Goal: Task Accomplishment & Management: Manage account settings

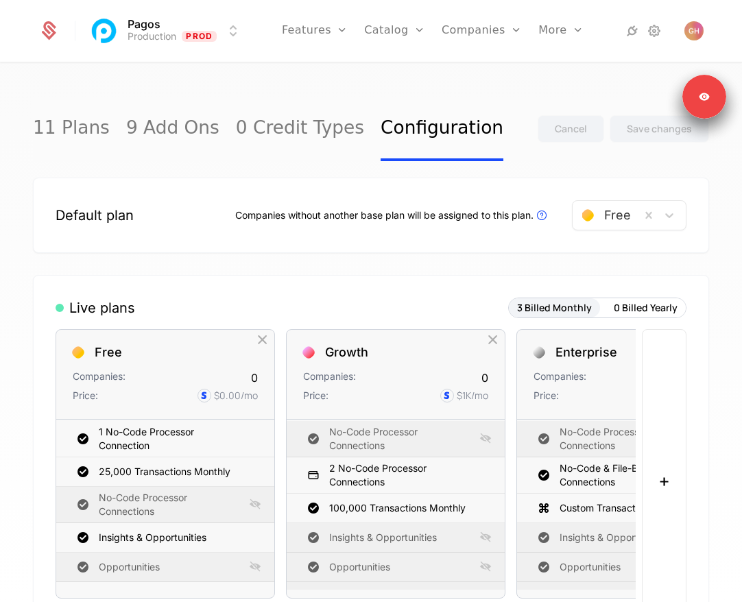
scroll to position [82, 0]
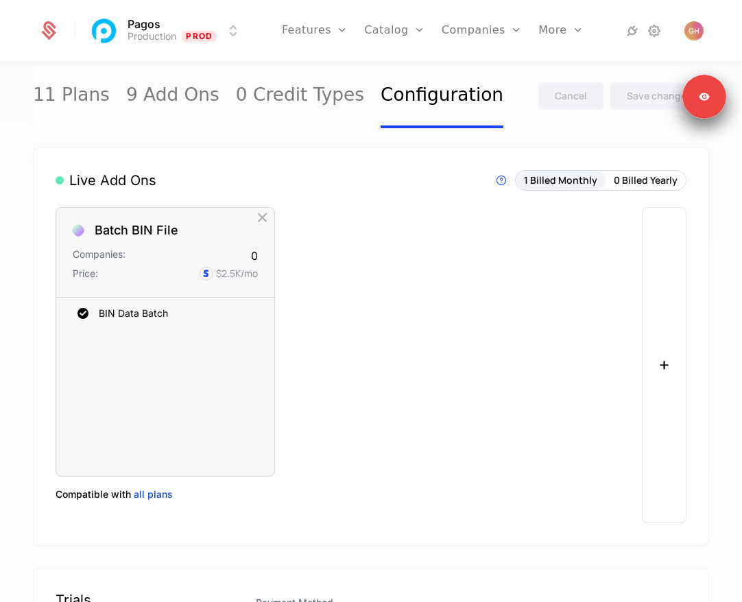
scroll to position [709, 0]
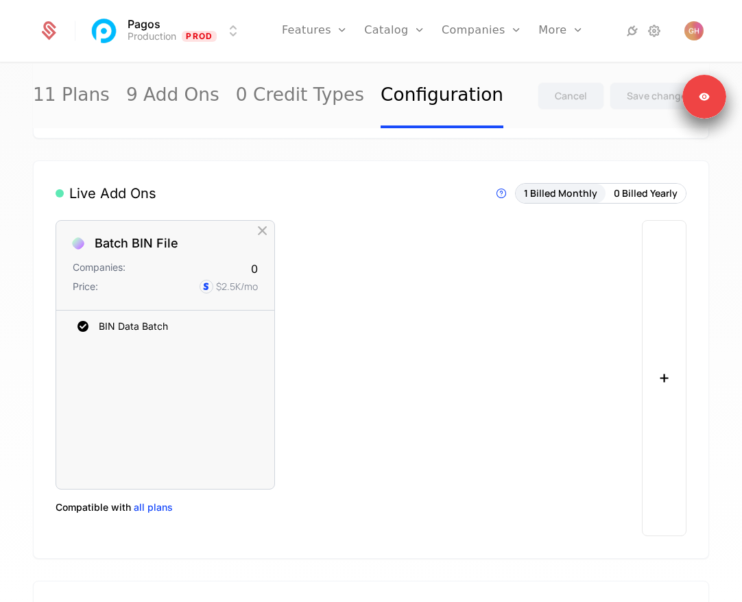
click at [654, 354] on button "+" at bounding box center [664, 378] width 45 height 316
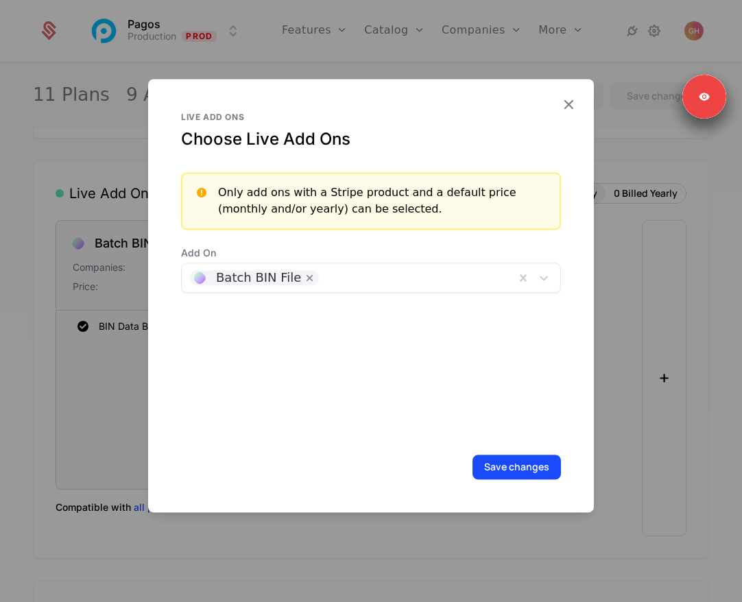
click at [409, 269] on div at bounding box center [415, 277] width 184 height 19
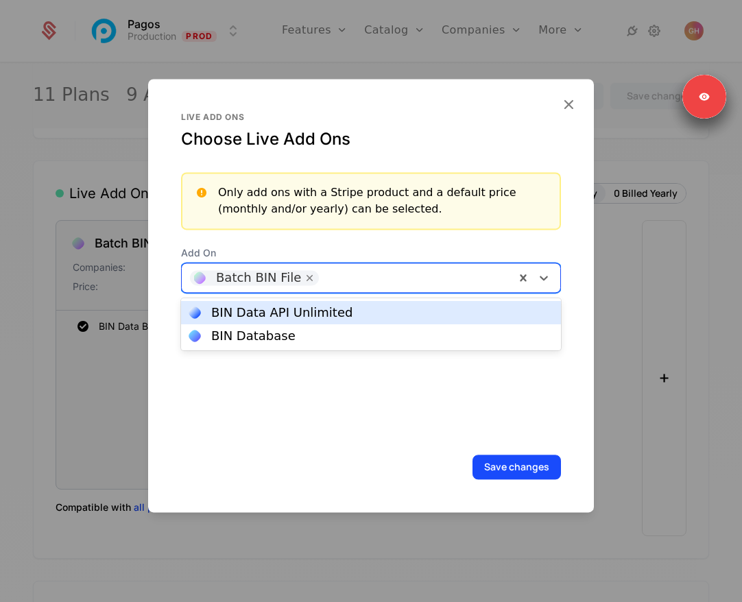
click at [614, 319] on div at bounding box center [371, 301] width 742 height 602
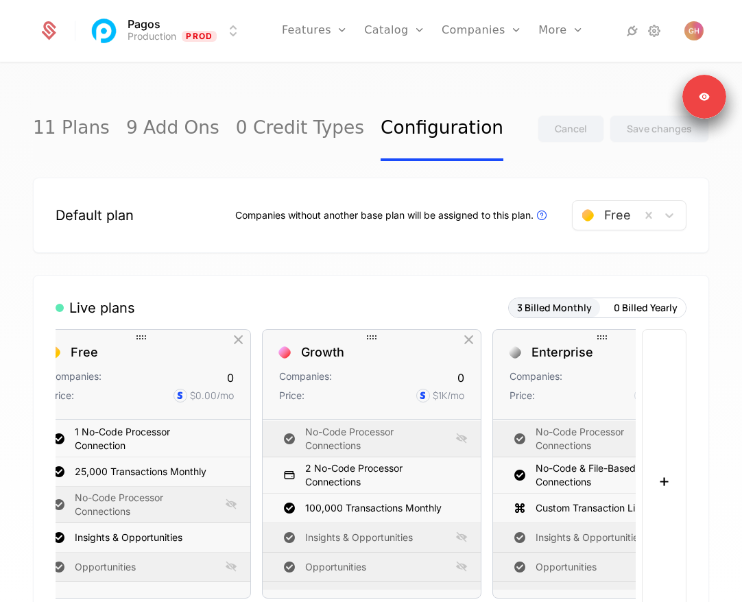
scroll to position [0, 0]
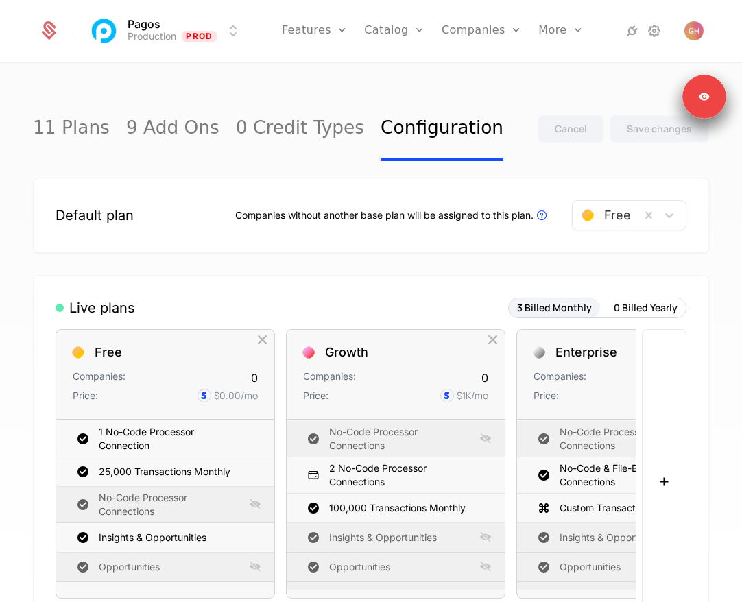
click at [169, 25] on html "Pagos Production Prod Features Features Flags Catalog Plans Add Ons Credits Con…" at bounding box center [371, 301] width 742 height 602
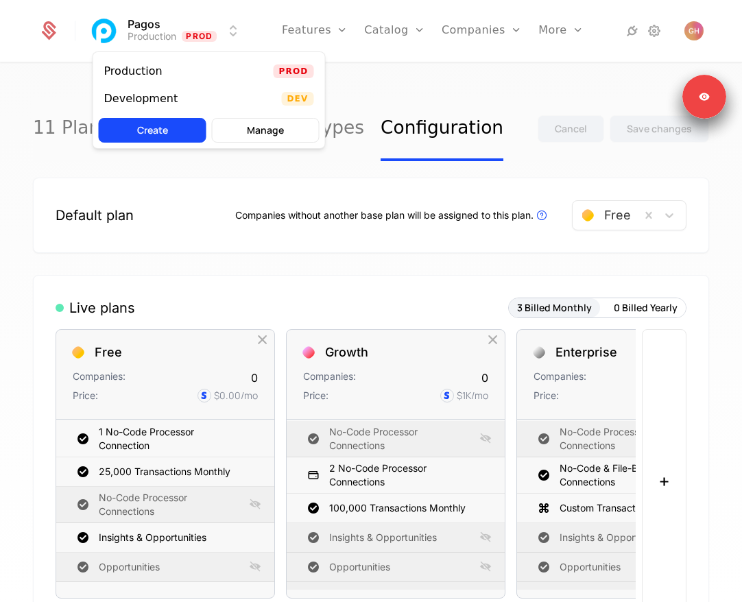
click at [204, 94] on div "Development Dev" at bounding box center [209, 98] width 232 height 27
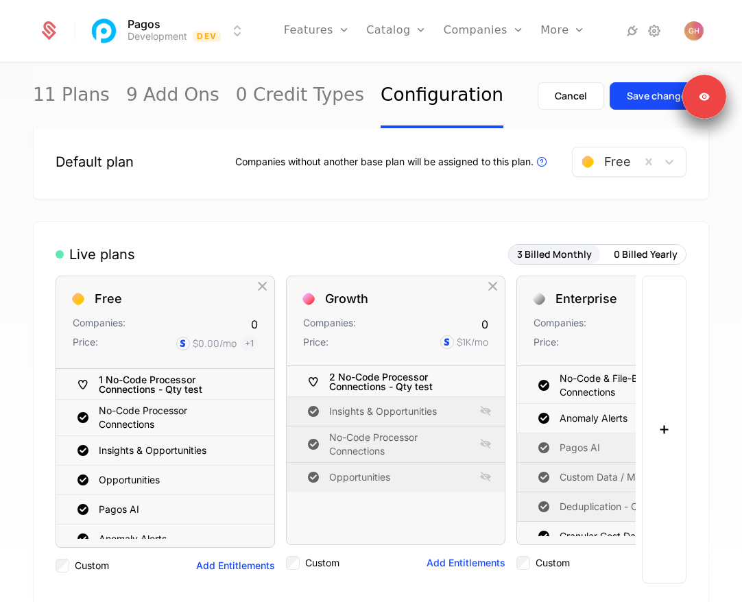
scroll to position [43, 0]
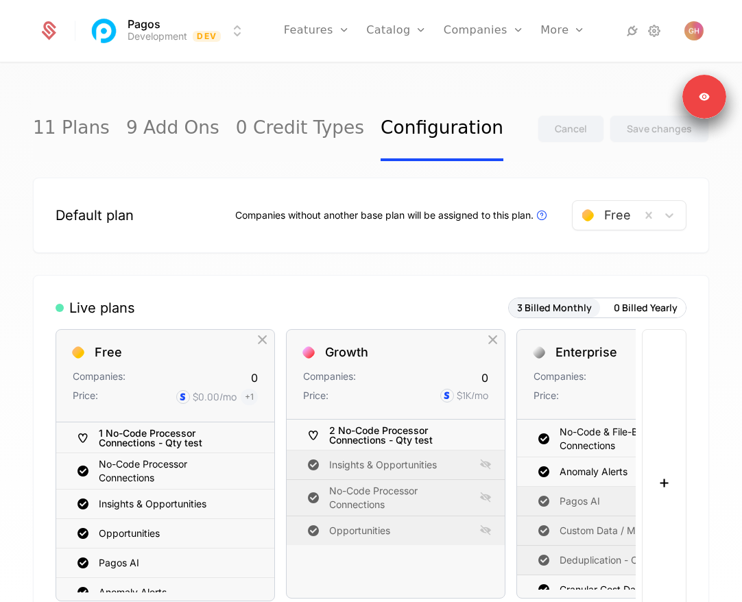
click at [185, 32] on html "Pagos Development Dev Features Features Flags Catalog Plans Add Ons Credits Con…" at bounding box center [371, 301] width 742 height 602
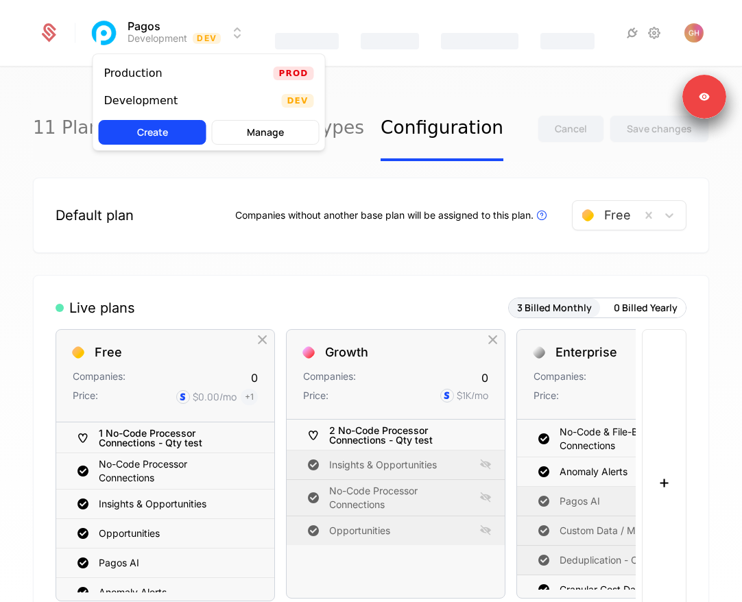
click at [178, 75] on div "Production Prod" at bounding box center [209, 73] width 232 height 27
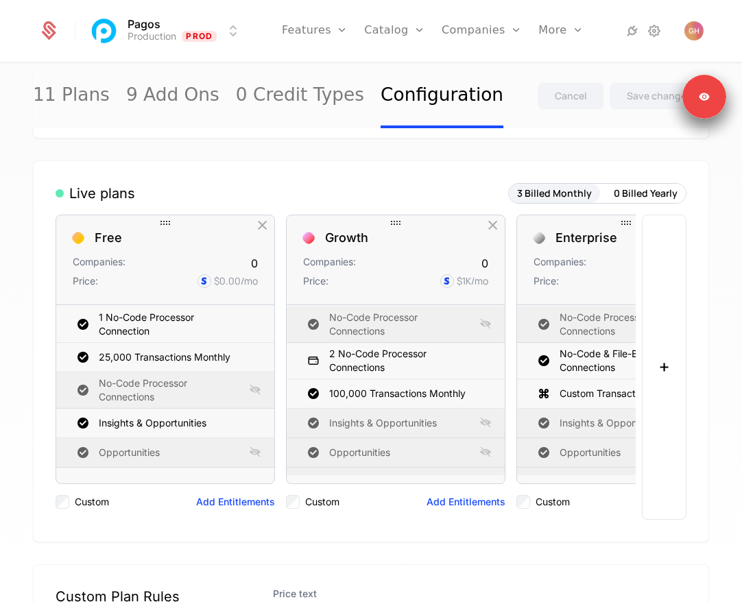
scroll to position [119, 0]
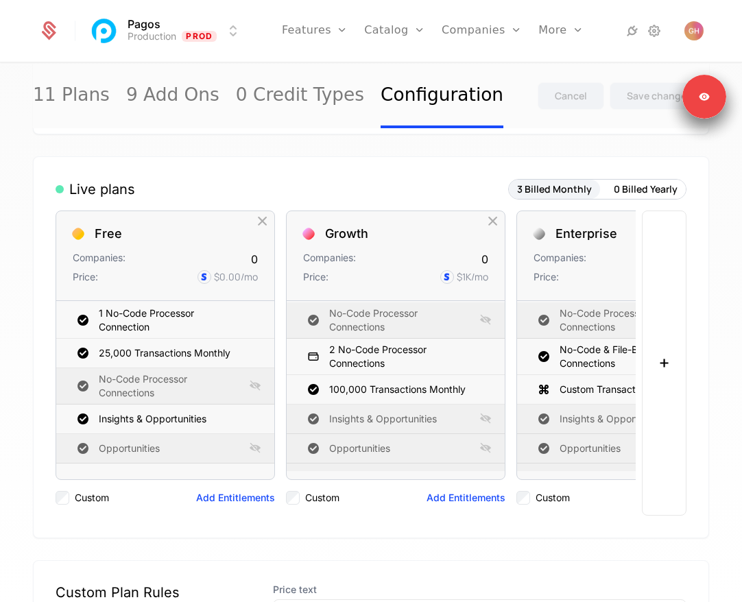
click at [675, 355] on button "+" at bounding box center [664, 363] width 45 height 305
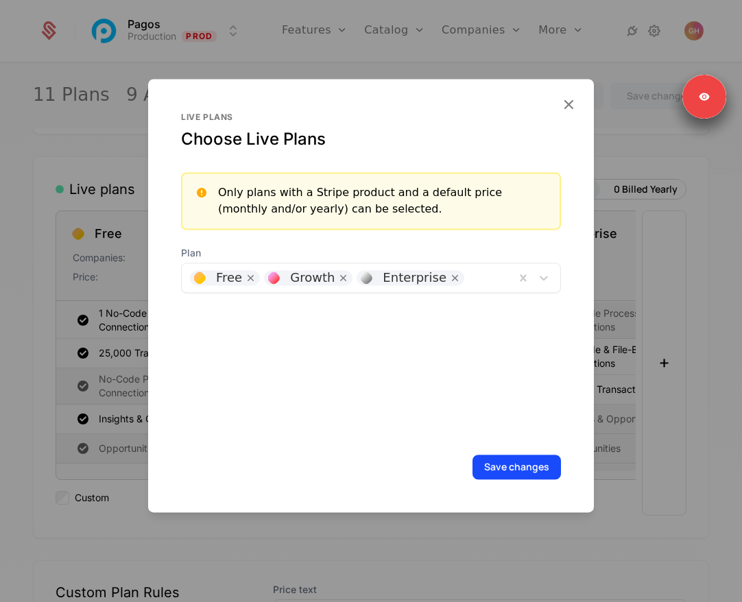
click at [480, 280] on div at bounding box center [487, 277] width 38 height 19
click at [499, 137] on div "Choose Live Plans" at bounding box center [371, 139] width 380 height 22
click at [569, 97] on icon "button" at bounding box center [569, 104] width 18 height 18
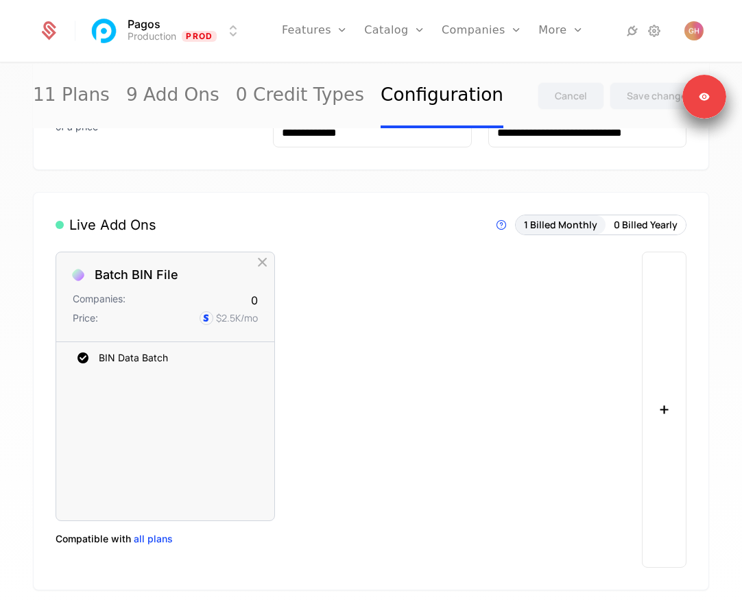
scroll to position [685, 0]
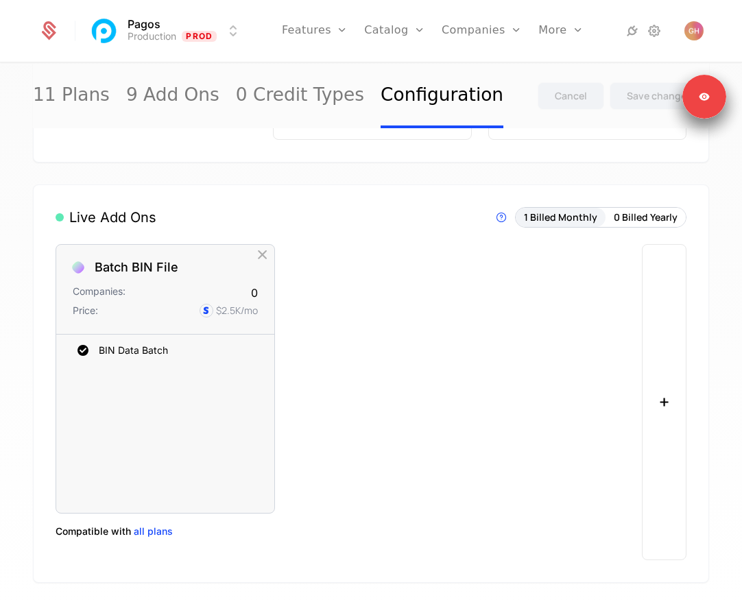
click at [657, 359] on button "+" at bounding box center [664, 402] width 45 height 316
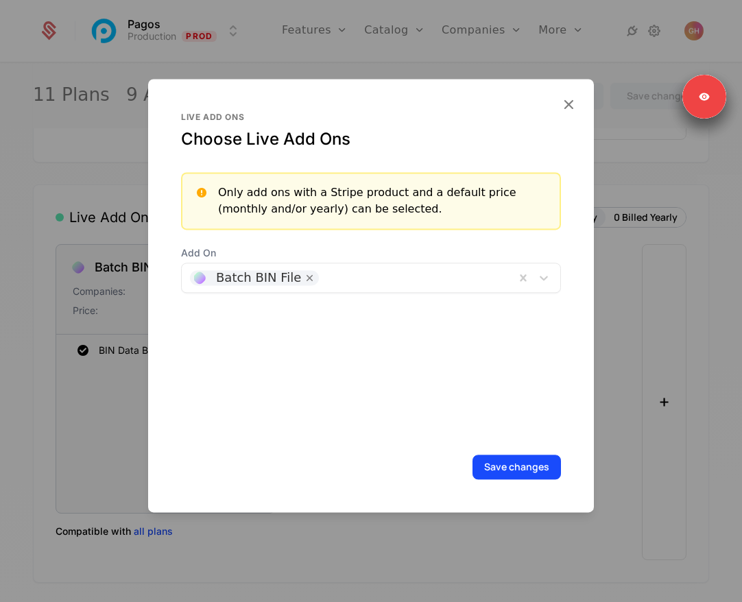
click at [369, 280] on div at bounding box center [415, 277] width 184 height 19
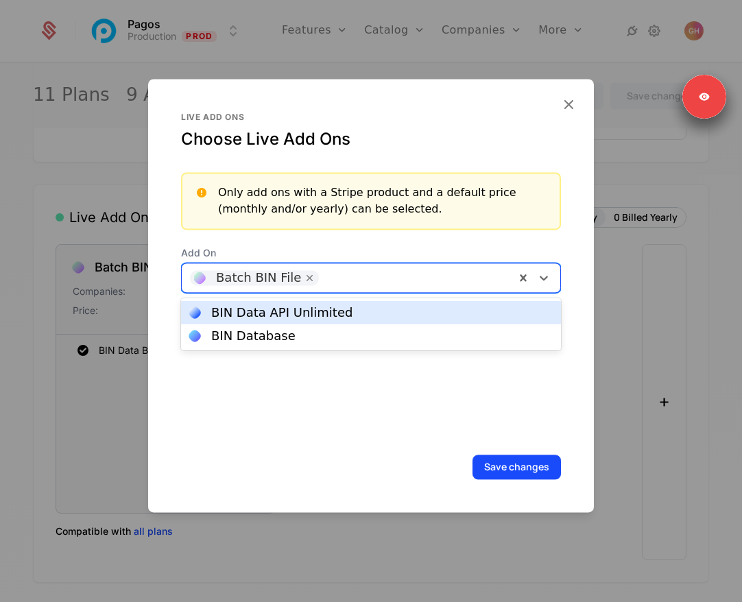
click at [573, 100] on icon "button" at bounding box center [569, 104] width 18 height 18
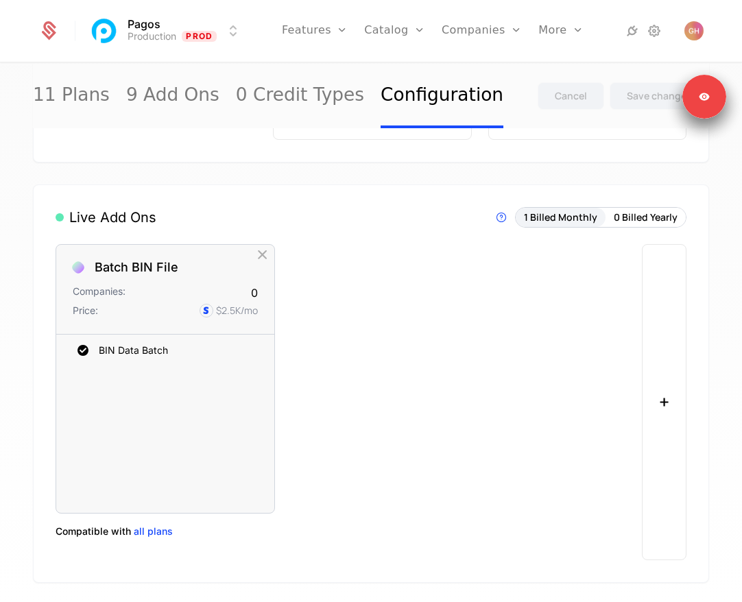
click at [640, 217] on button "0 Billed Yearly" at bounding box center [646, 217] width 80 height 19
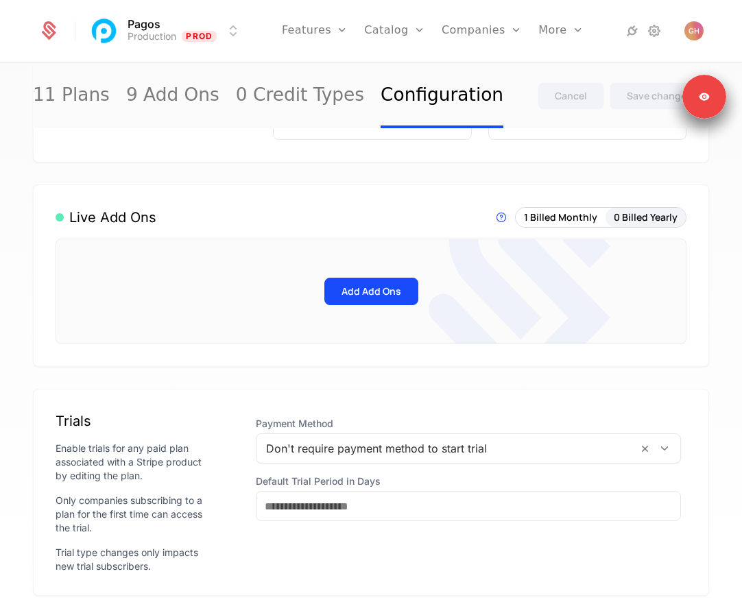
click at [361, 294] on button "Add Add Ons" at bounding box center [371, 291] width 94 height 27
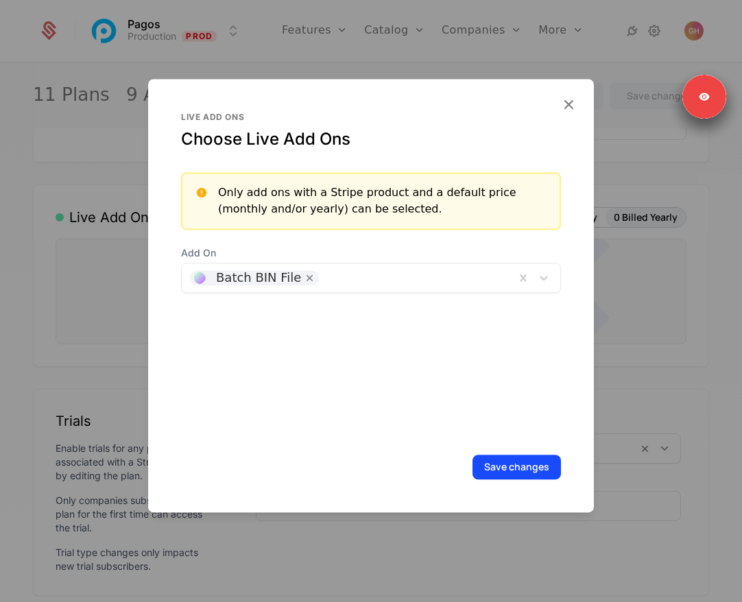
click at [418, 273] on div at bounding box center [415, 277] width 184 height 19
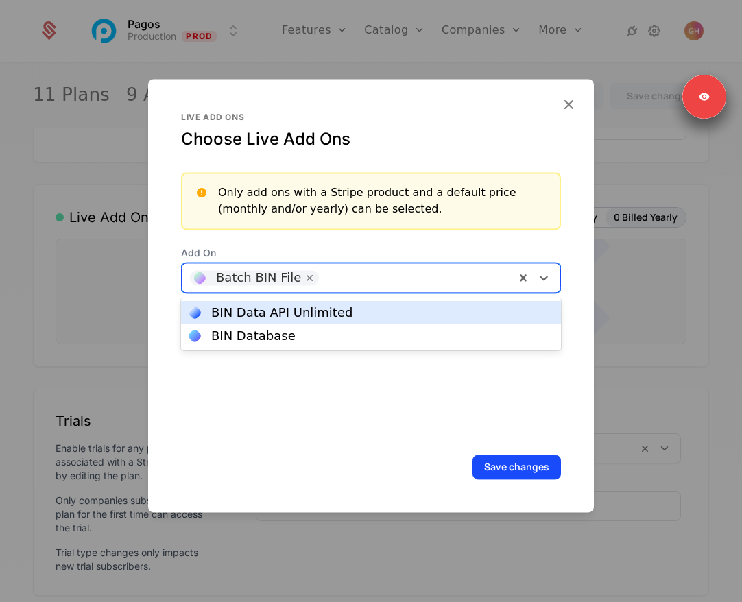
click at [560, 103] on icon "button" at bounding box center [569, 104] width 18 height 18
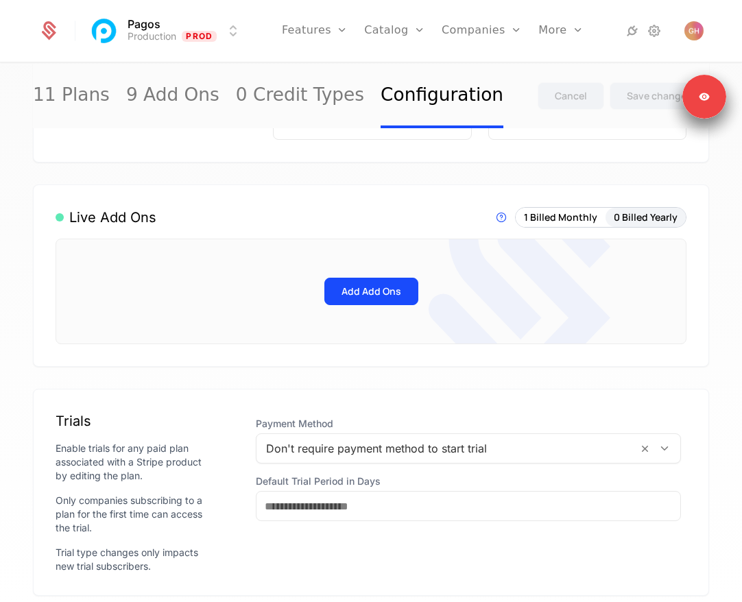
click at [394, 36] on link "Catalog" at bounding box center [394, 31] width 61 height 62
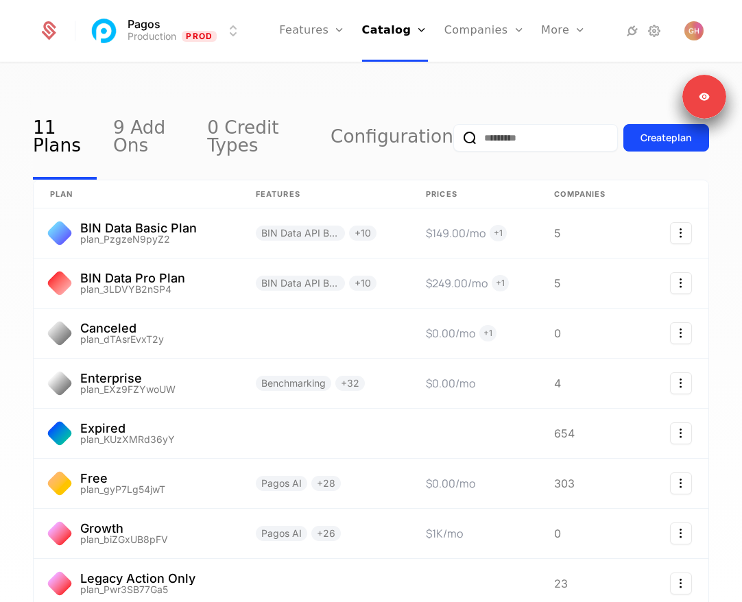
click at [132, 123] on link "9 Add Ons" at bounding box center [151, 138] width 77 height 83
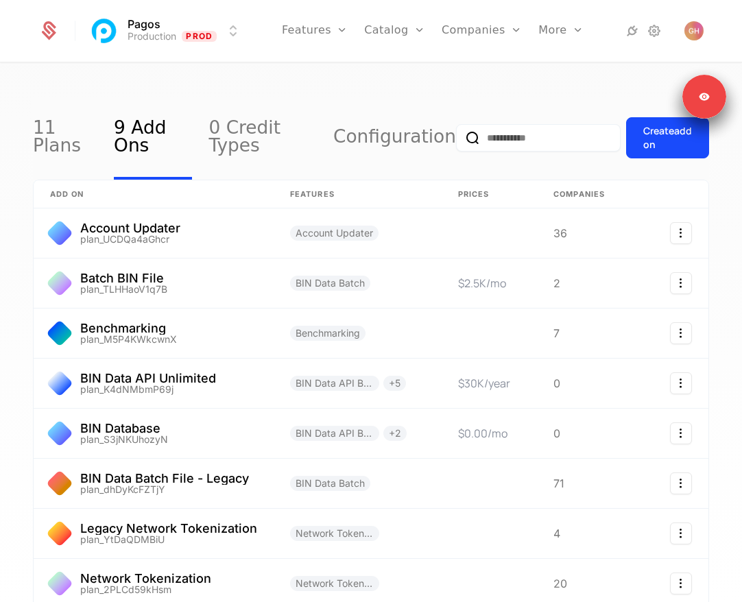
click at [48, 144] on link "11 Plans" at bounding box center [65, 138] width 64 height 83
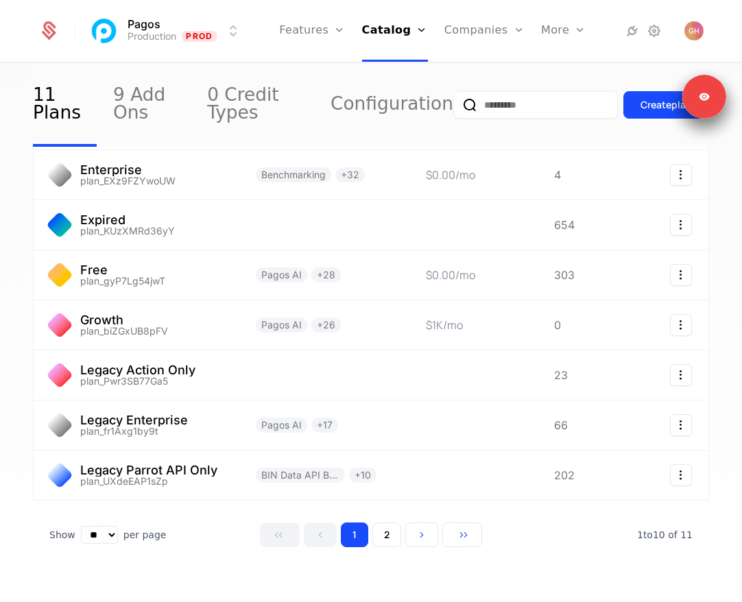
scroll to position [210, 0]
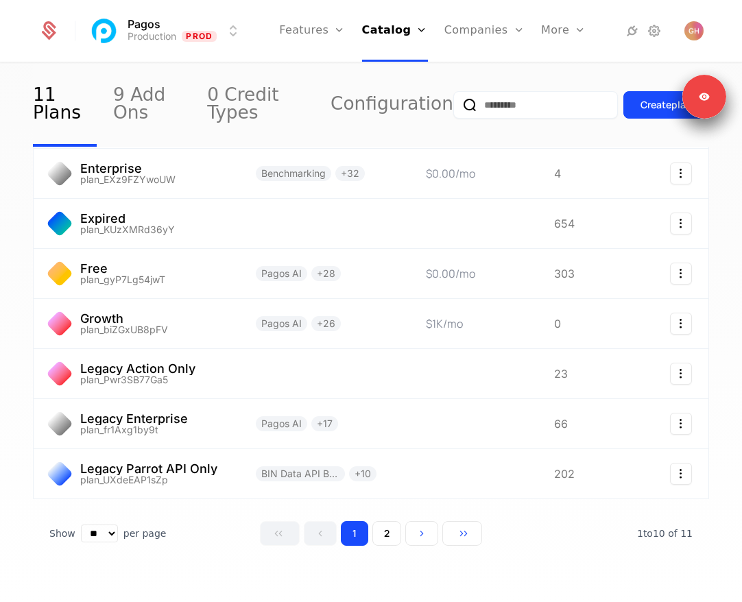
click at [383, 542] on button "2" at bounding box center [386, 533] width 29 height 25
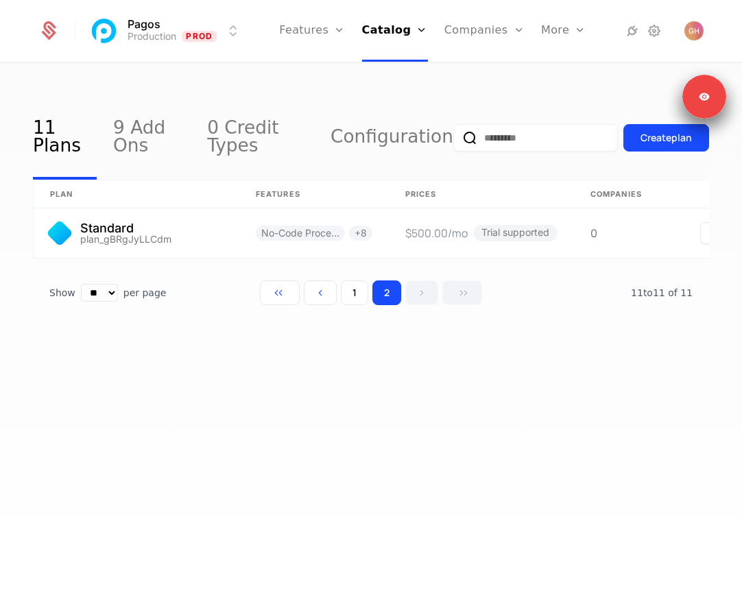
click at [359, 284] on button "1" at bounding box center [354, 292] width 27 height 25
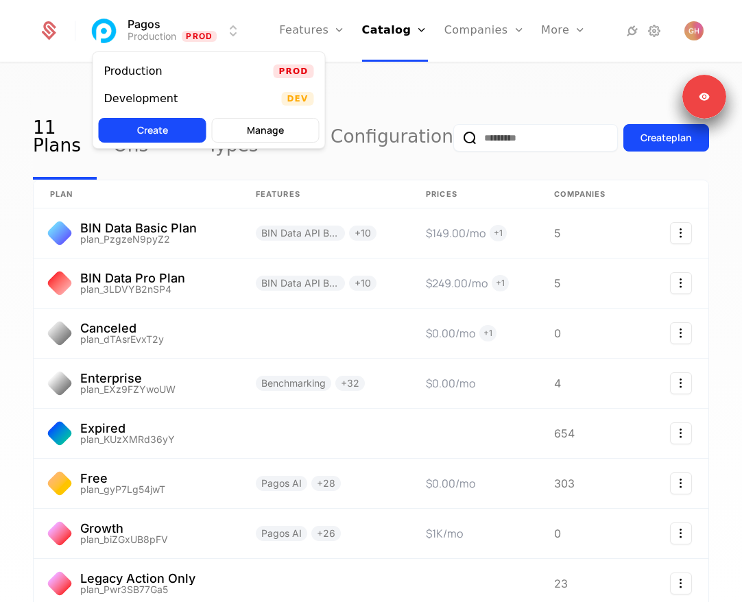
click at [168, 21] on html "Pagos Production Prod Features Features Flags Catalog Plans Add Ons Credits Con…" at bounding box center [371, 301] width 742 height 602
click at [198, 105] on div "Development Dev" at bounding box center [209, 98] width 232 height 27
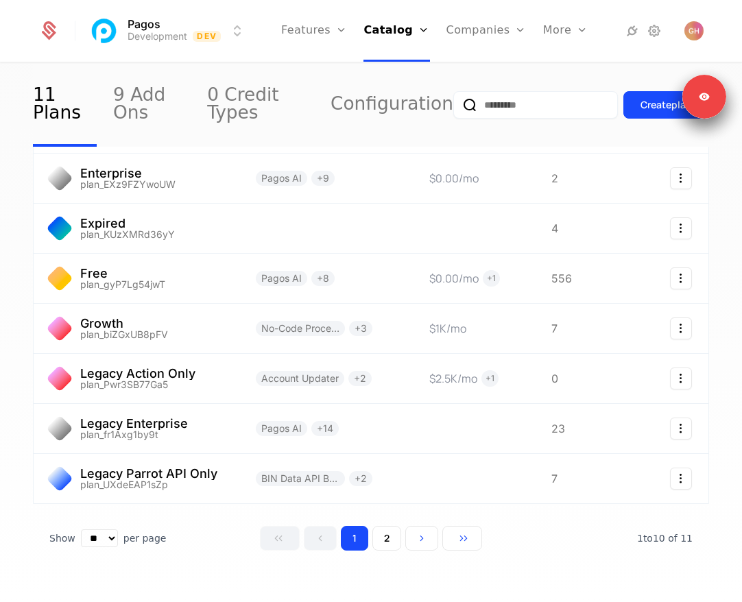
scroll to position [222, 0]
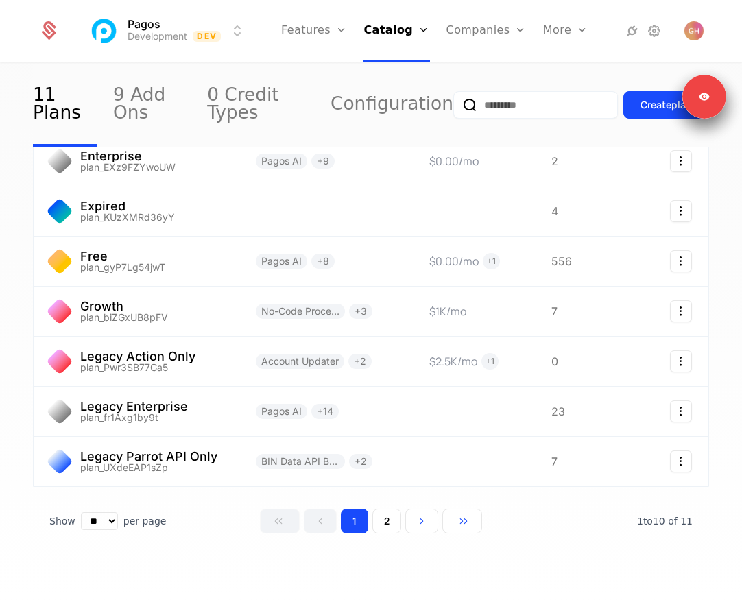
click at [385, 523] on button "2" at bounding box center [386, 521] width 29 height 25
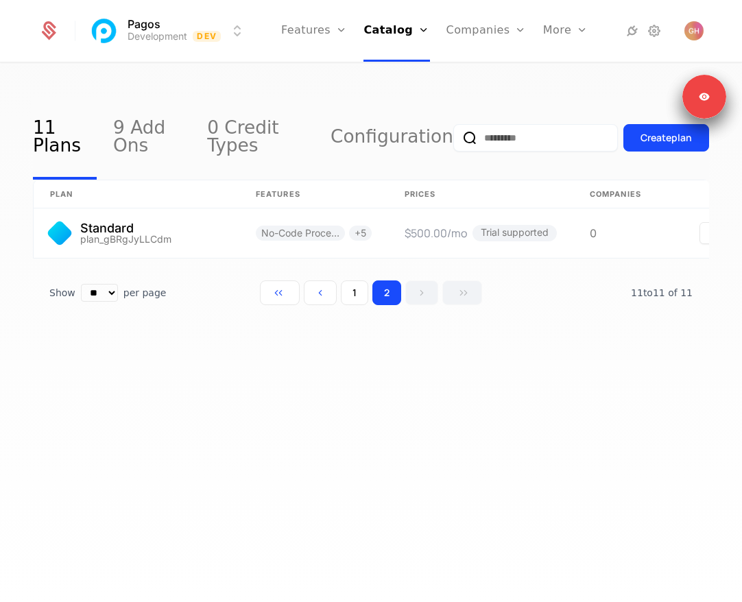
click at [136, 134] on link "9 Add Ons" at bounding box center [151, 138] width 77 height 83
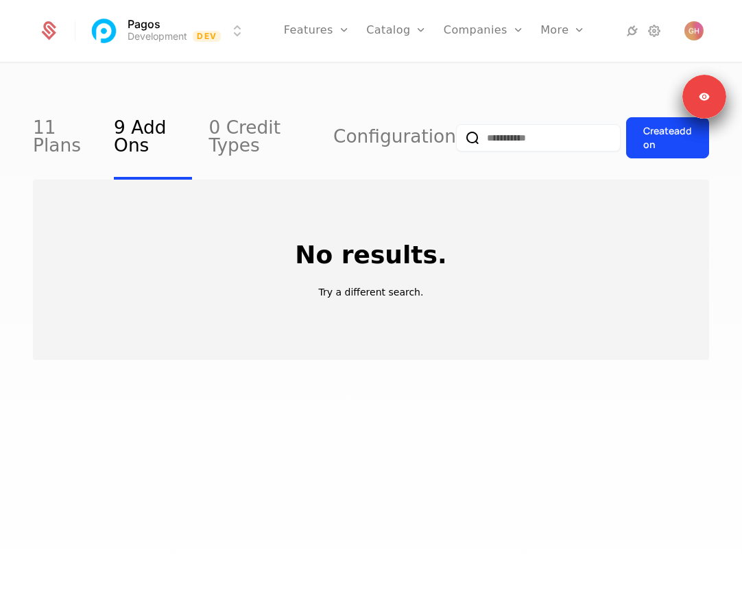
click at [311, 80] on div "11 Plans 9 Add Ons 0 Credit Types Configuration Create add on No results. Try a…" at bounding box center [371, 337] width 742 height 547
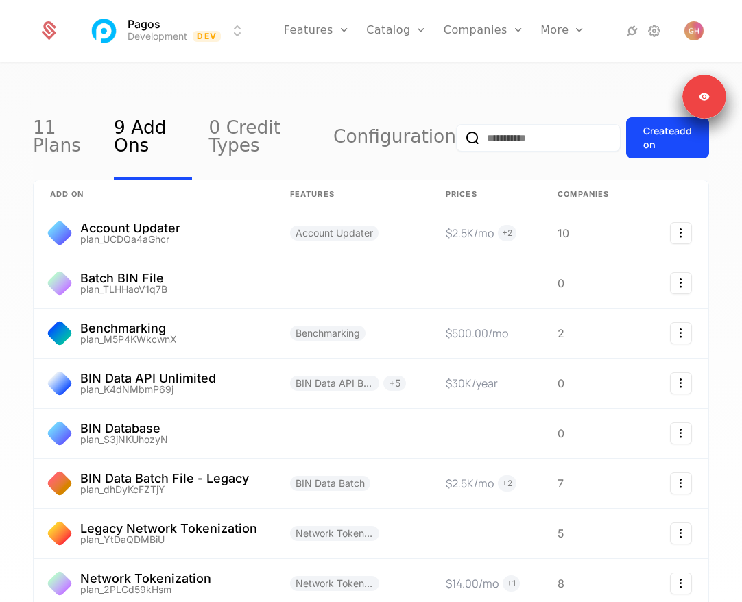
click at [241, 144] on link "0 Credit Types" at bounding box center [262, 138] width 108 height 83
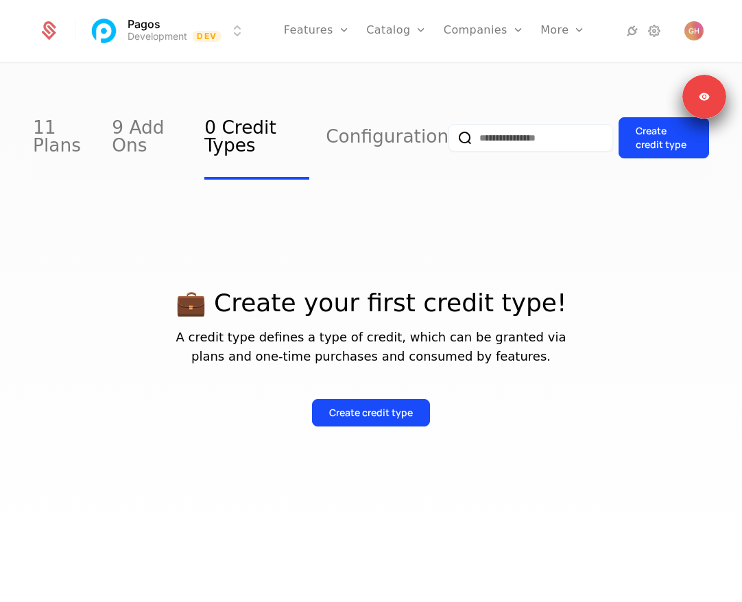
click at [132, 134] on link "9 Add Ons" at bounding box center [150, 138] width 76 height 83
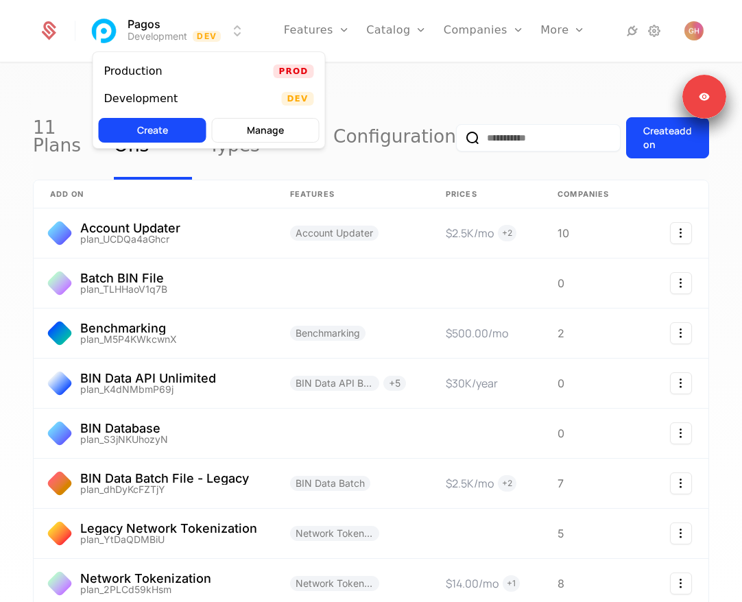
click at [206, 34] on html "Pagos Development Dev Features Features Flags Catalog Plans Add Ons Credits Con…" at bounding box center [371, 301] width 742 height 602
click at [204, 78] on div "Production Prod" at bounding box center [209, 71] width 232 height 27
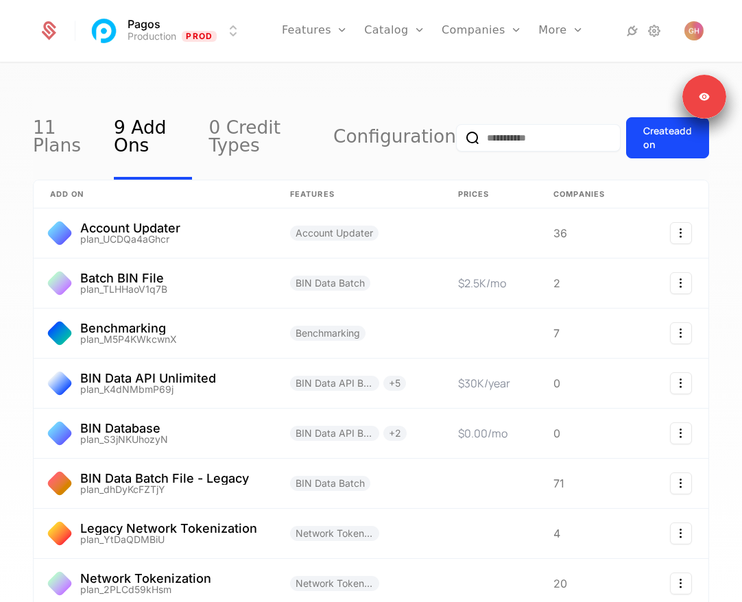
click at [428, 139] on link "Configuration" at bounding box center [416, 133] width 71 height 11
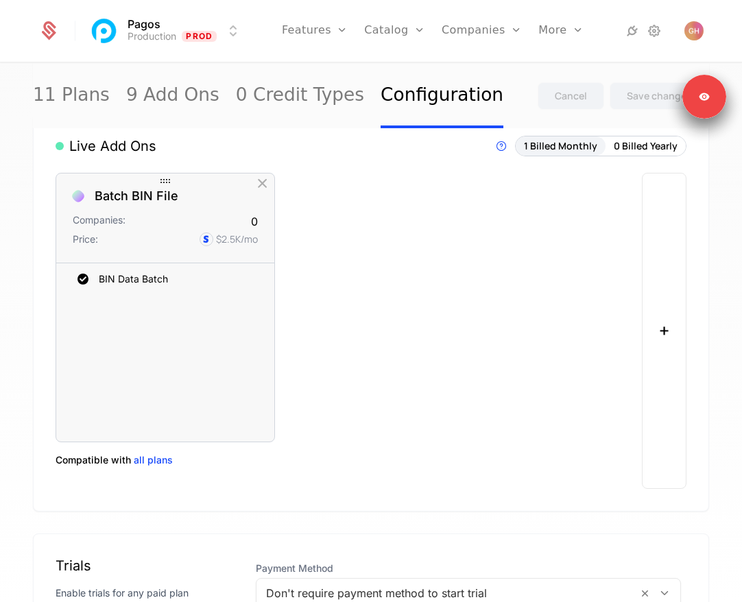
scroll to position [777, 0]
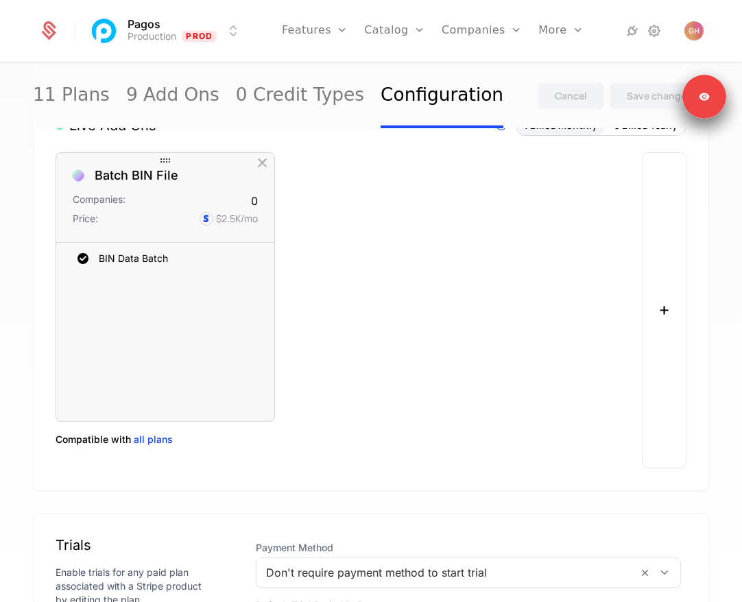
click at [158, 437] on span "all plans" at bounding box center [153, 440] width 39 height 14
click at [154, 442] on span "all plans" at bounding box center [153, 440] width 39 height 14
drag, startPoint x: 56, startPoint y: 437, endPoint x: 107, endPoint y: 438, distance: 50.8
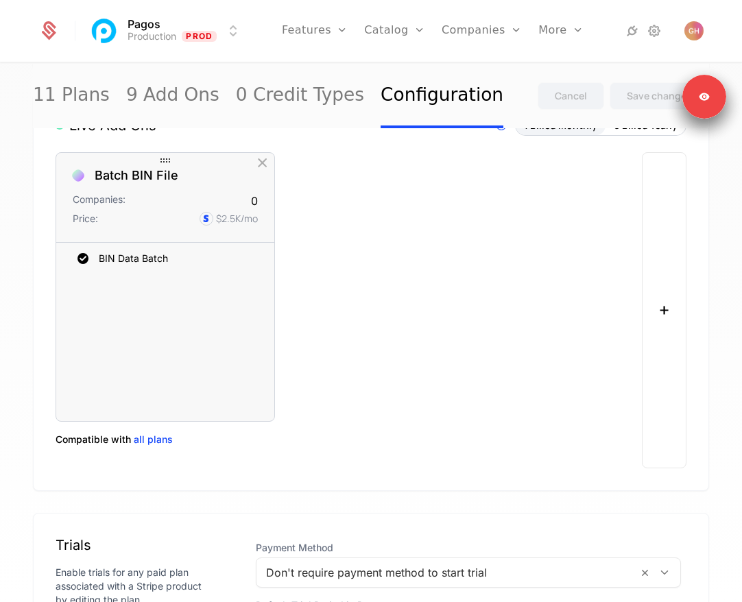
click at [107, 438] on span "Compatible with" at bounding box center [93, 440] width 75 height 14
drag, startPoint x: 129, startPoint y: 441, endPoint x: 87, endPoint y: 438, distance: 41.9
click at [87, 438] on span "Compatible with" at bounding box center [93, 440] width 75 height 14
click at [73, 442] on span "Compatible with" at bounding box center [93, 440] width 75 height 14
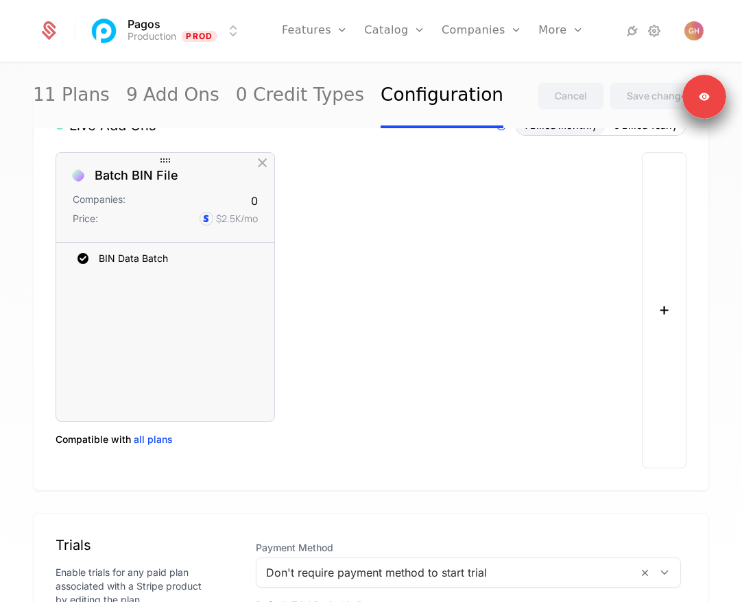
click at [73, 442] on span "Compatible with" at bounding box center [93, 440] width 75 height 14
click at [82, 443] on span "Compatible with" at bounding box center [93, 440] width 75 height 14
click at [73, 444] on span "Compatible with" at bounding box center [93, 440] width 75 height 14
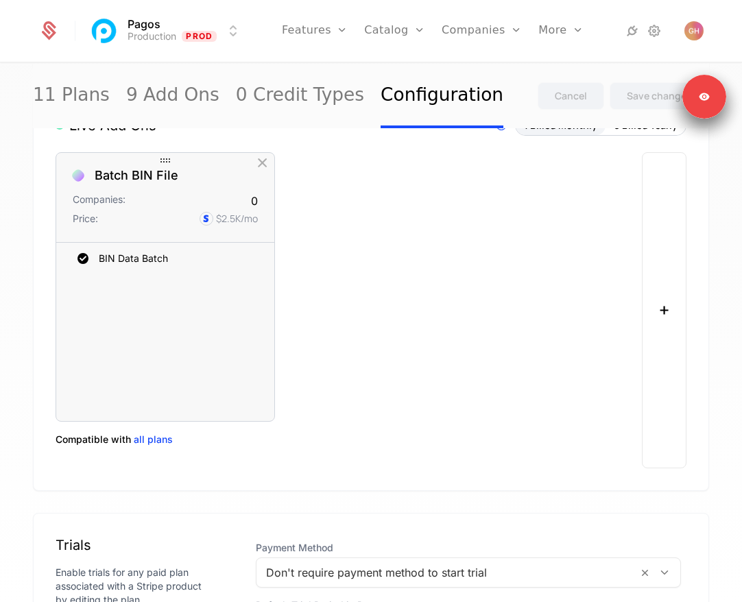
drag, startPoint x: 129, startPoint y: 442, endPoint x: 57, endPoint y: 428, distance: 73.4
click at [57, 428] on div "Compatible with all plans" at bounding box center [165, 445] width 219 height 47
drag, startPoint x: 57, startPoint y: 442, endPoint x: 121, endPoint y: 442, distance: 63.8
click at [121, 442] on span "Compatible with" at bounding box center [93, 440] width 75 height 14
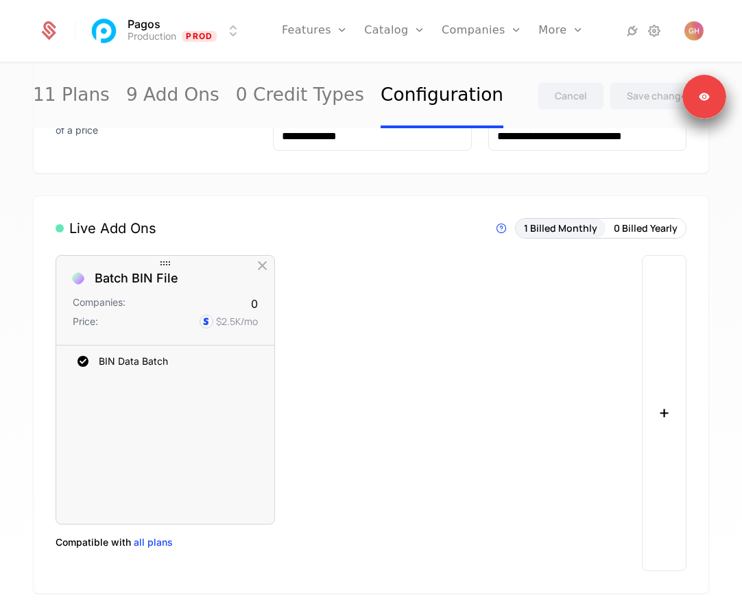
scroll to position [663, 0]
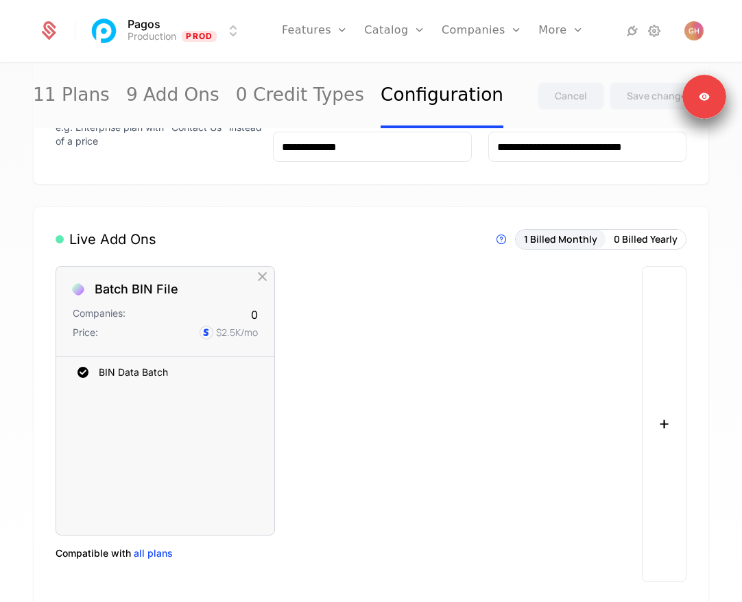
click at [401, 327] on div "Batch BIN File Companies: 0 Price: $2.5K /mo BIN Data Batch To pick up a dragga…" at bounding box center [346, 424] width 580 height 316
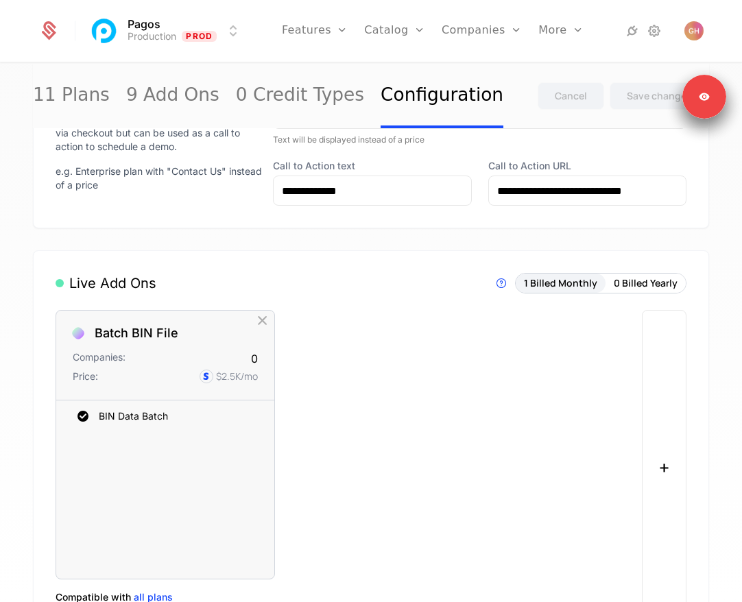
scroll to position [619, 0]
drag, startPoint x: 129, startPoint y: 175, endPoint x: 77, endPoint y: 165, distance: 52.3
click at [77, 165] on p "e.g. Enterprise plan with "Contact Us" instead of a price" at bounding box center [159, 178] width 206 height 27
click at [95, 196] on div "Custom Plan Rules Custom plans are not available for purchase via checkout but …" at bounding box center [159, 144] width 206 height 123
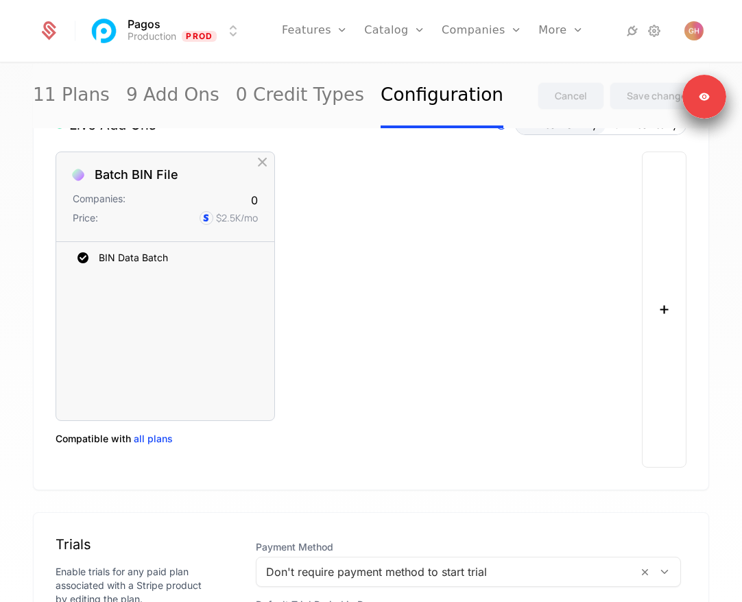
scroll to position [796, 0]
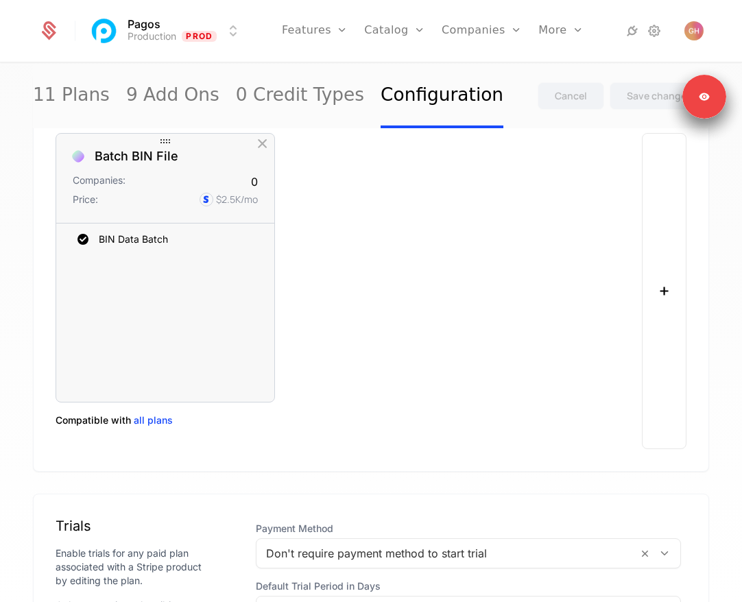
drag, startPoint x: 55, startPoint y: 419, endPoint x: 120, endPoint y: 418, distance: 65.2
click at [120, 418] on span "Compatible with" at bounding box center [93, 421] width 75 height 14
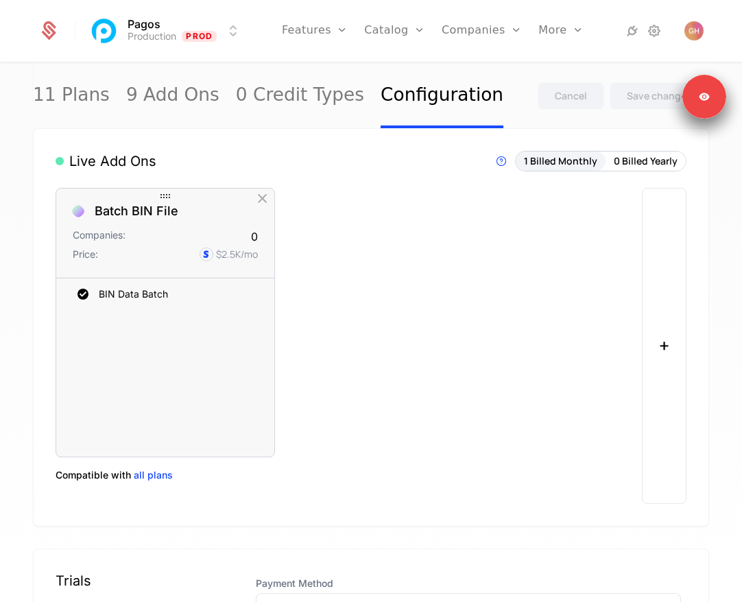
scroll to position [728, 0]
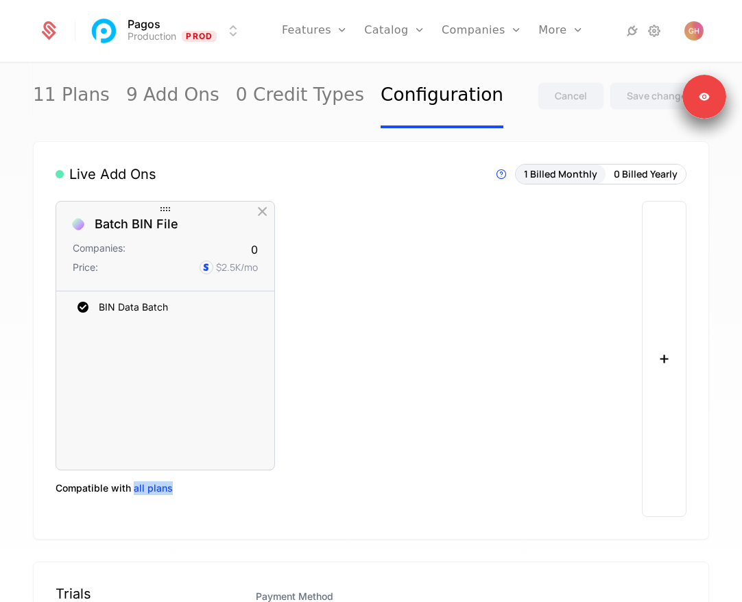
drag, startPoint x: 217, startPoint y: 527, endPoint x: 199, endPoint y: 479, distance: 51.2
click at [199, 479] on div "Live Add Ons Live Add Ons are visible in components and available for purchase.…" at bounding box center [371, 340] width 676 height 398
click at [108, 490] on span "Compatible with" at bounding box center [93, 488] width 75 height 14
click at [120, 492] on span "Compatible with" at bounding box center [93, 488] width 75 height 14
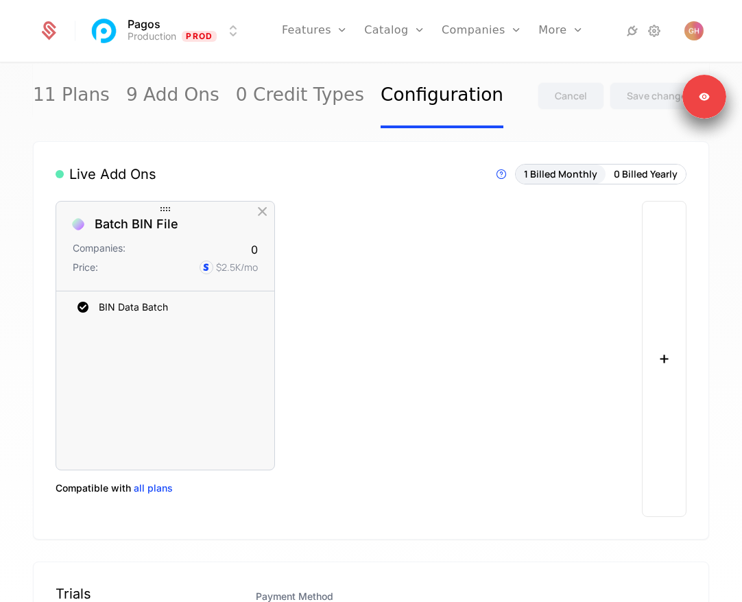
click at [120, 492] on span "Compatible with" at bounding box center [93, 488] width 75 height 14
